Goal: Task Accomplishment & Management: Use online tool/utility

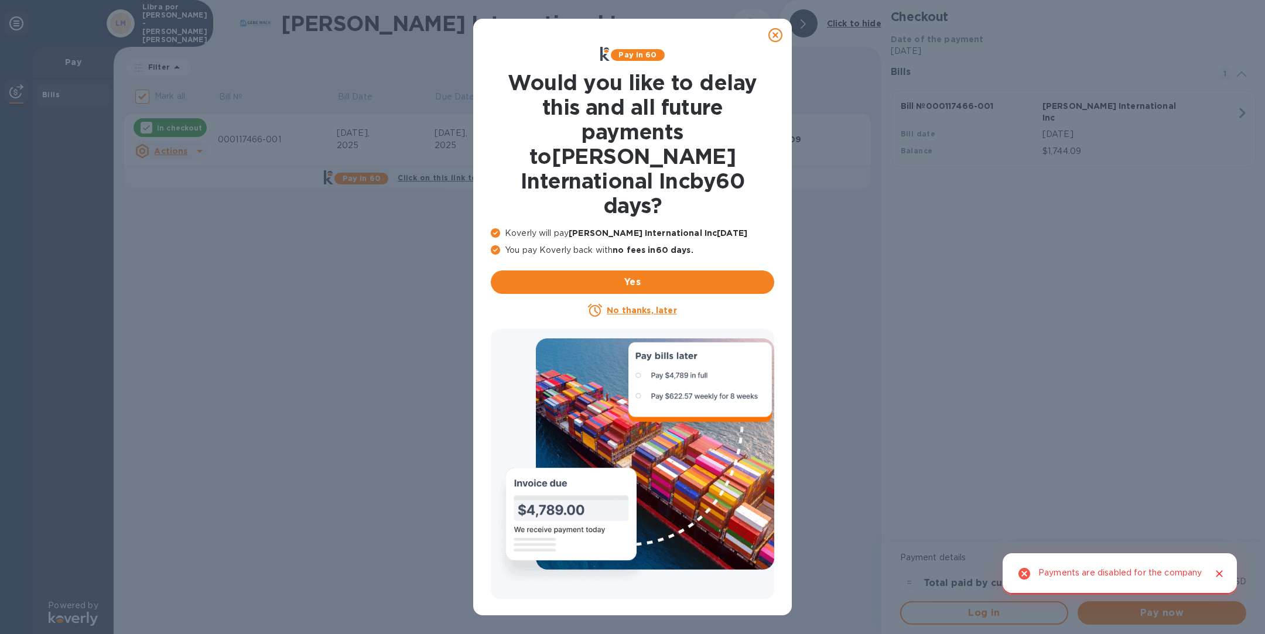
click at [775, 36] on icon at bounding box center [775, 35] width 14 height 14
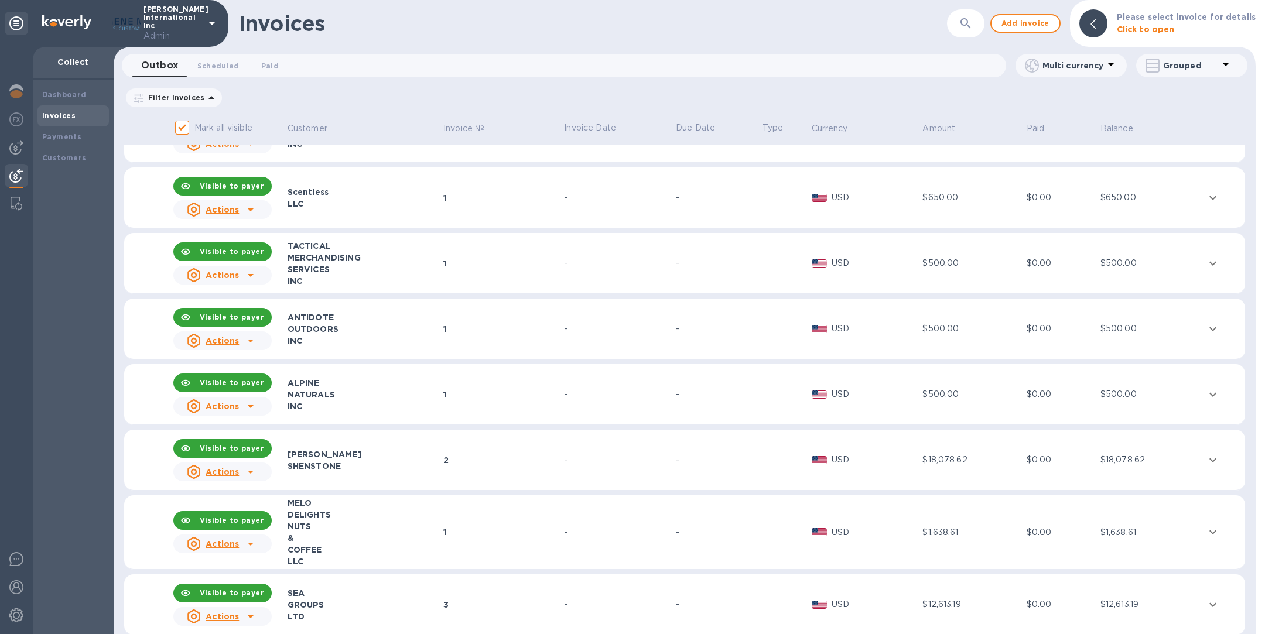
scroll to position [257, 0]
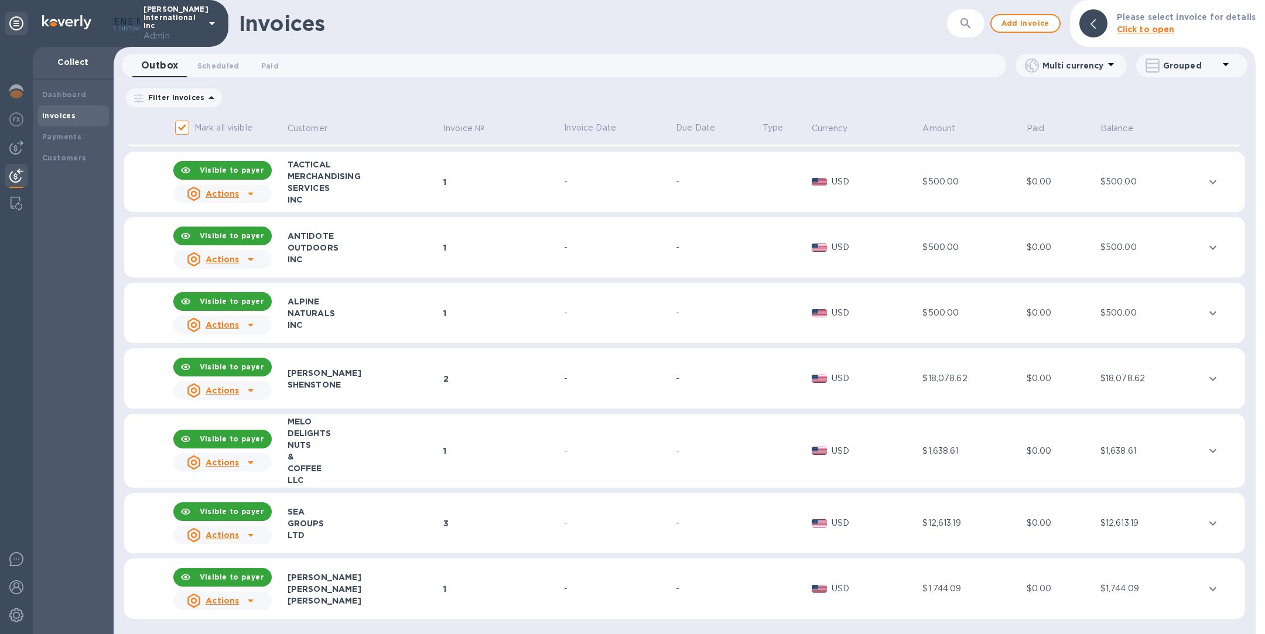
click at [355, 587] on div "[PERSON_NAME]" at bounding box center [363, 589] width 152 height 12
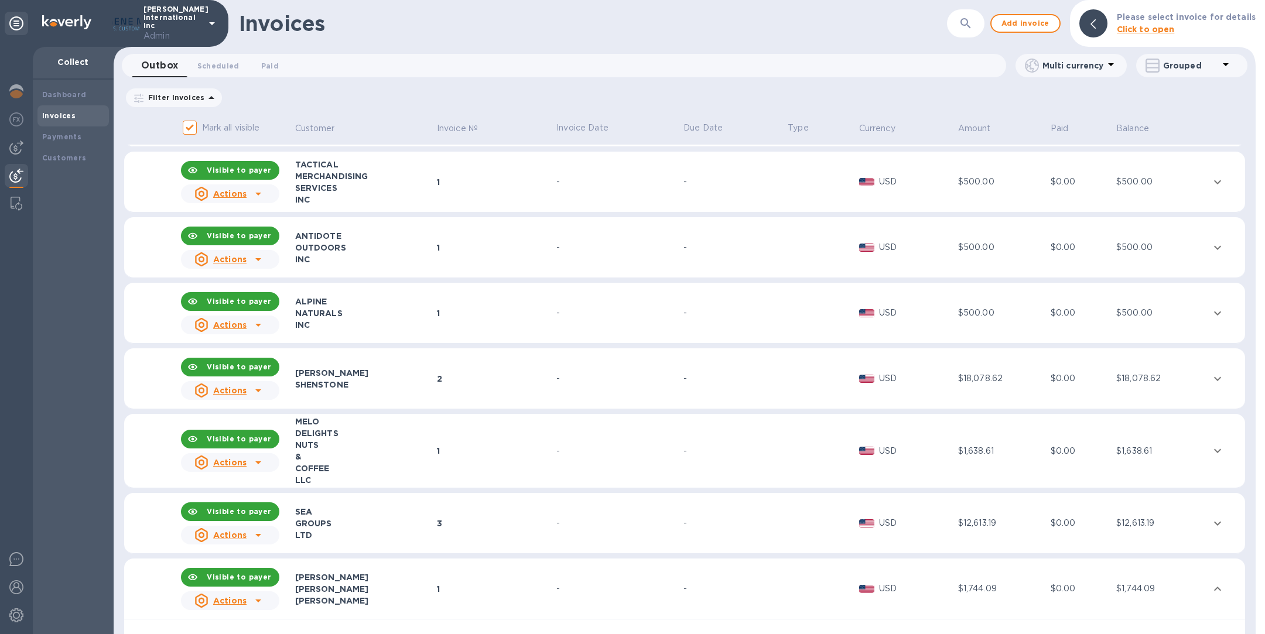
scroll to position [359, 0]
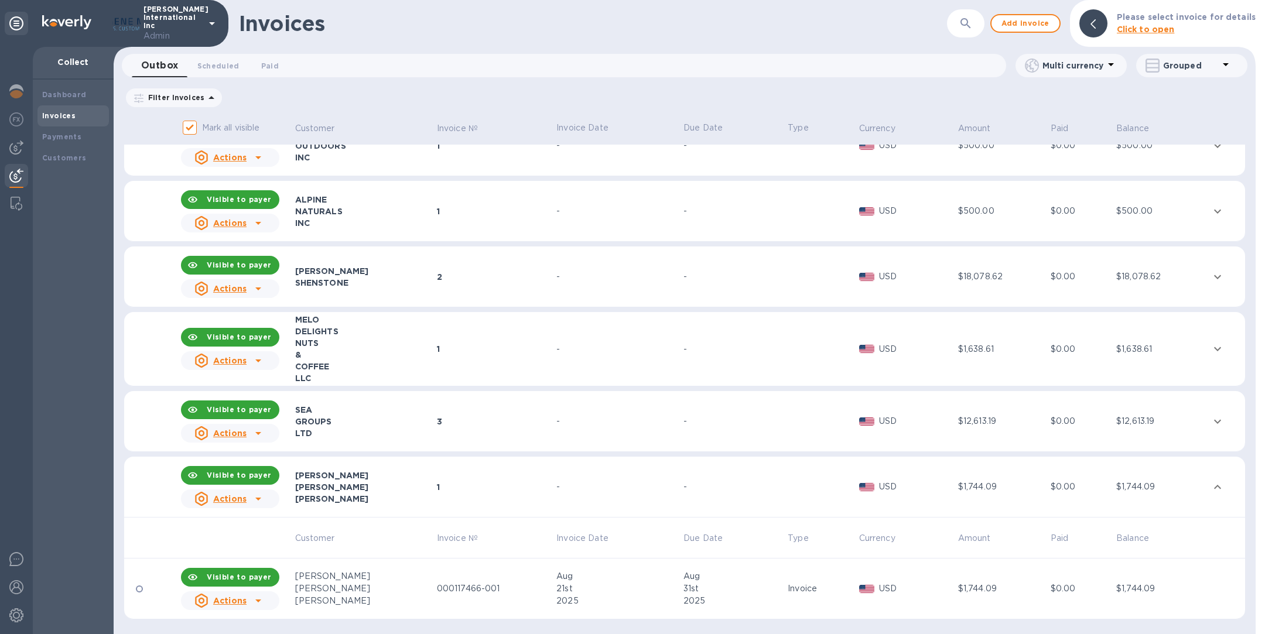
click at [251, 599] on icon at bounding box center [258, 601] width 14 height 14
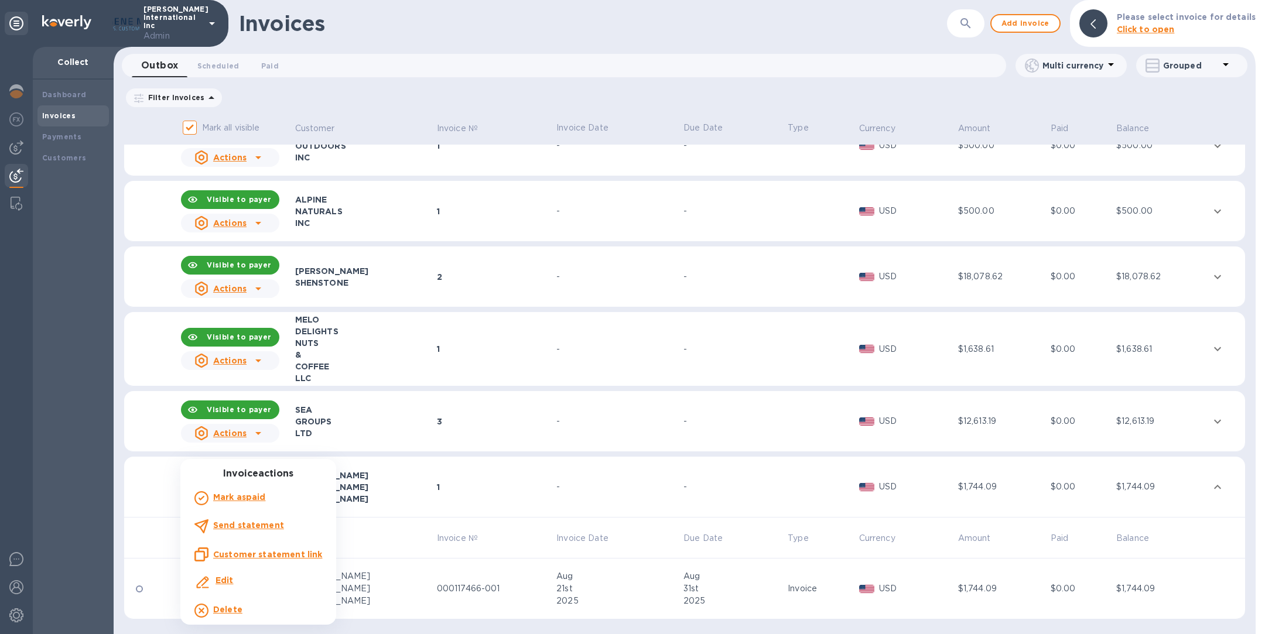
click at [256, 559] on u "Customer statement link" at bounding box center [267, 554] width 109 height 9
